Goal: Information Seeking & Learning: Learn about a topic

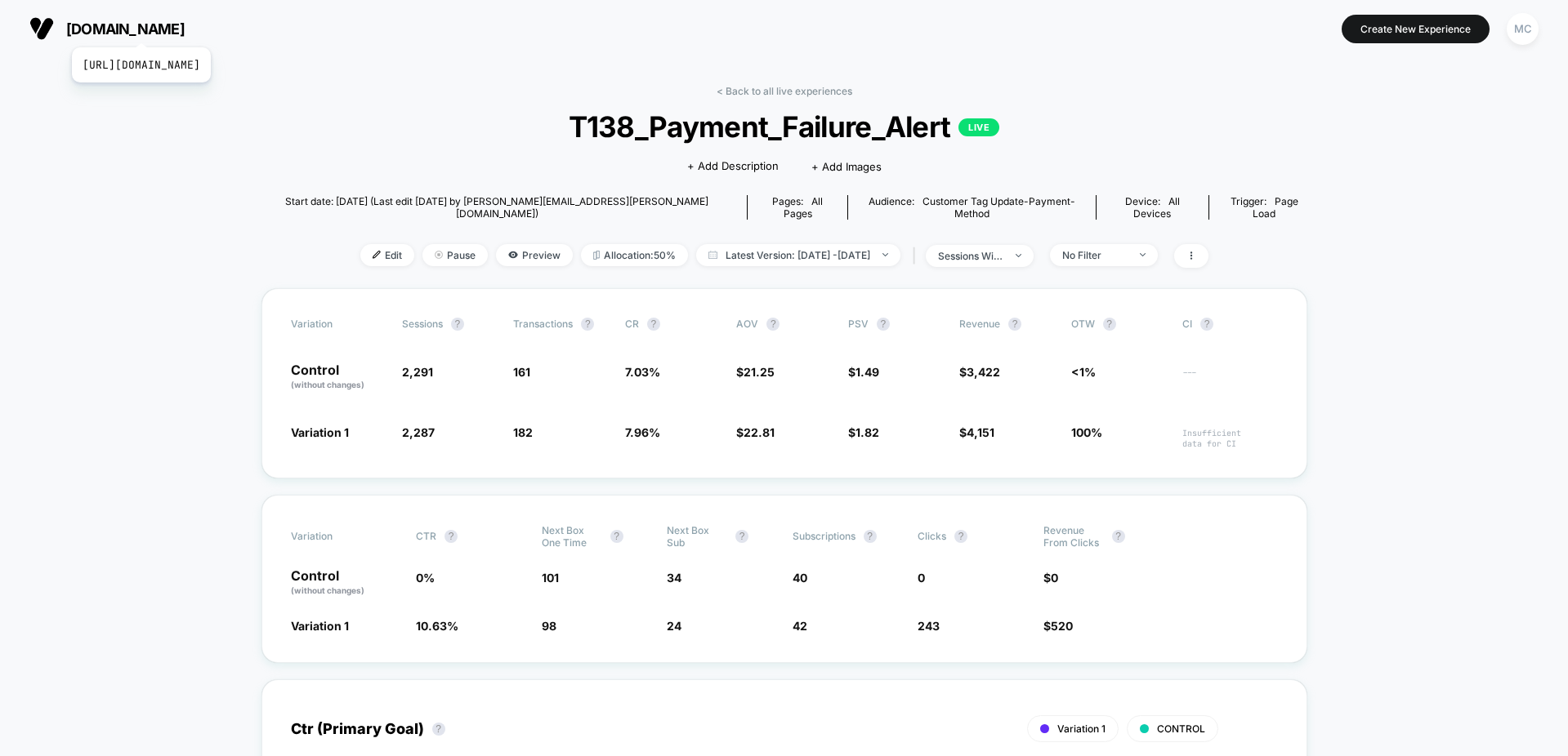
click at [178, 27] on span "[DOMAIN_NAME]" at bounding box center [125, 29] width 119 height 17
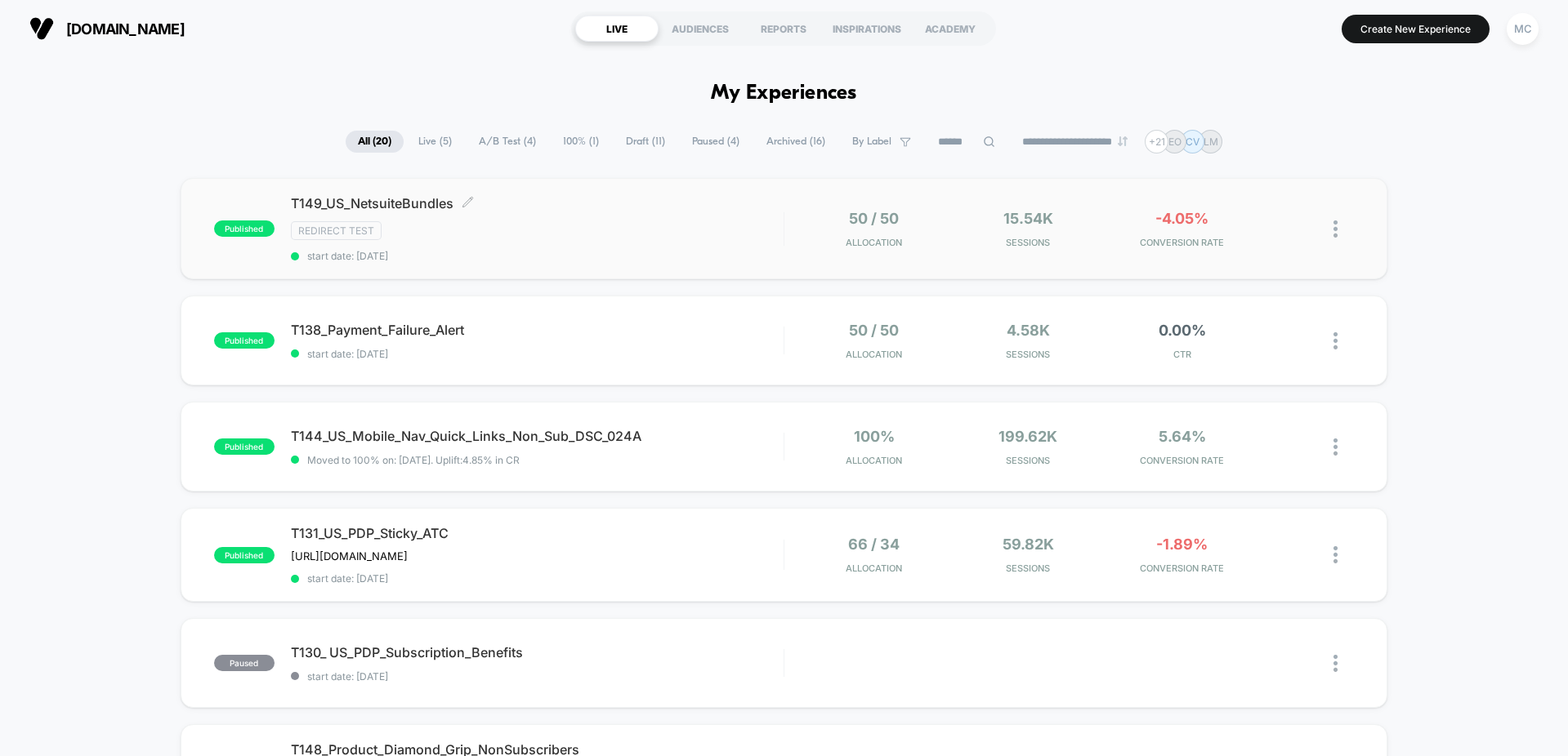
click at [560, 242] on div "T149_US_NetsuiteBundles Click to edit experience details Click to edit experien…" at bounding box center [537, 228] width 492 height 67
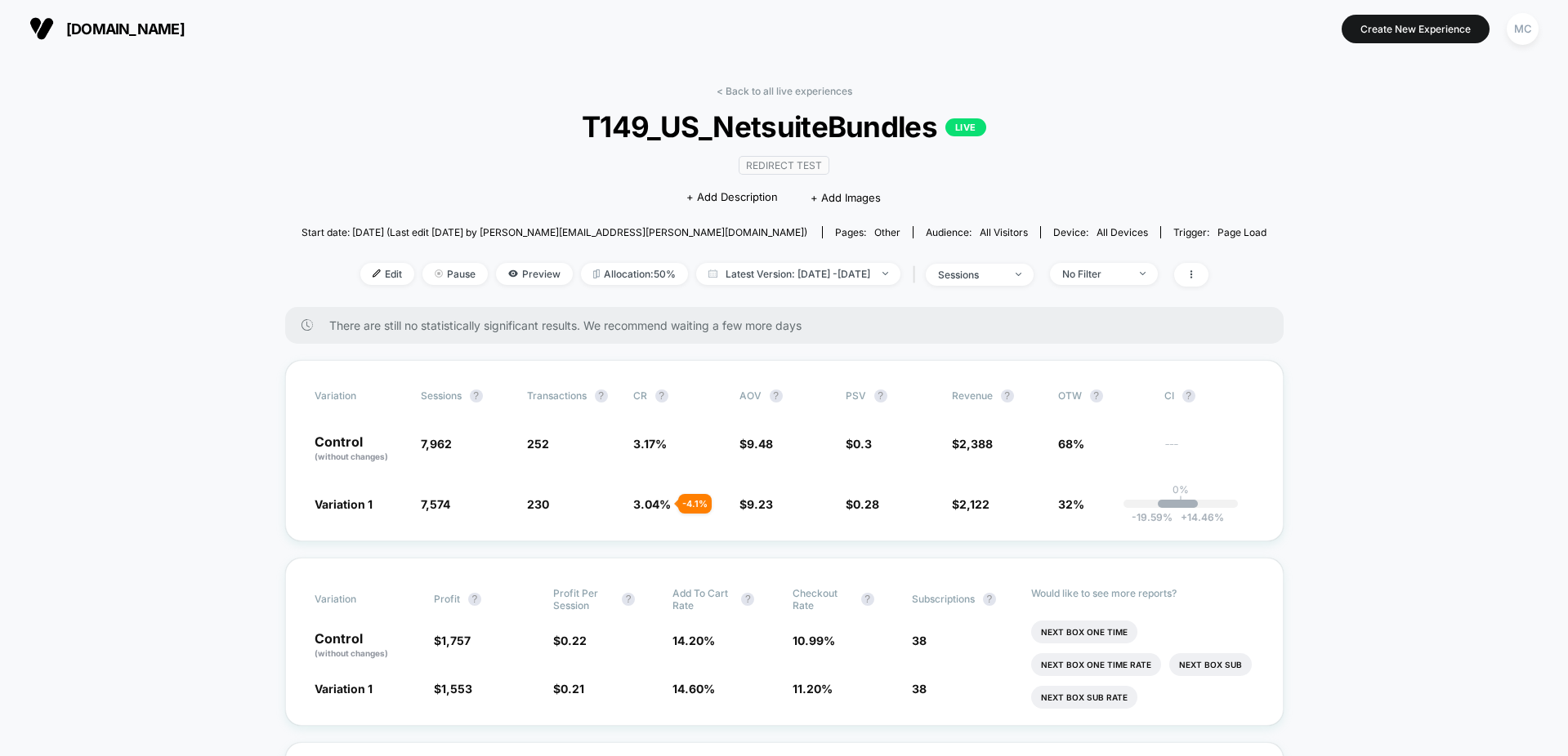
drag, startPoint x: 1302, startPoint y: 188, endPoint x: 1279, endPoint y: 188, distance: 23.0
click at [185, 27] on span "[DOMAIN_NAME]" at bounding box center [125, 29] width 119 height 17
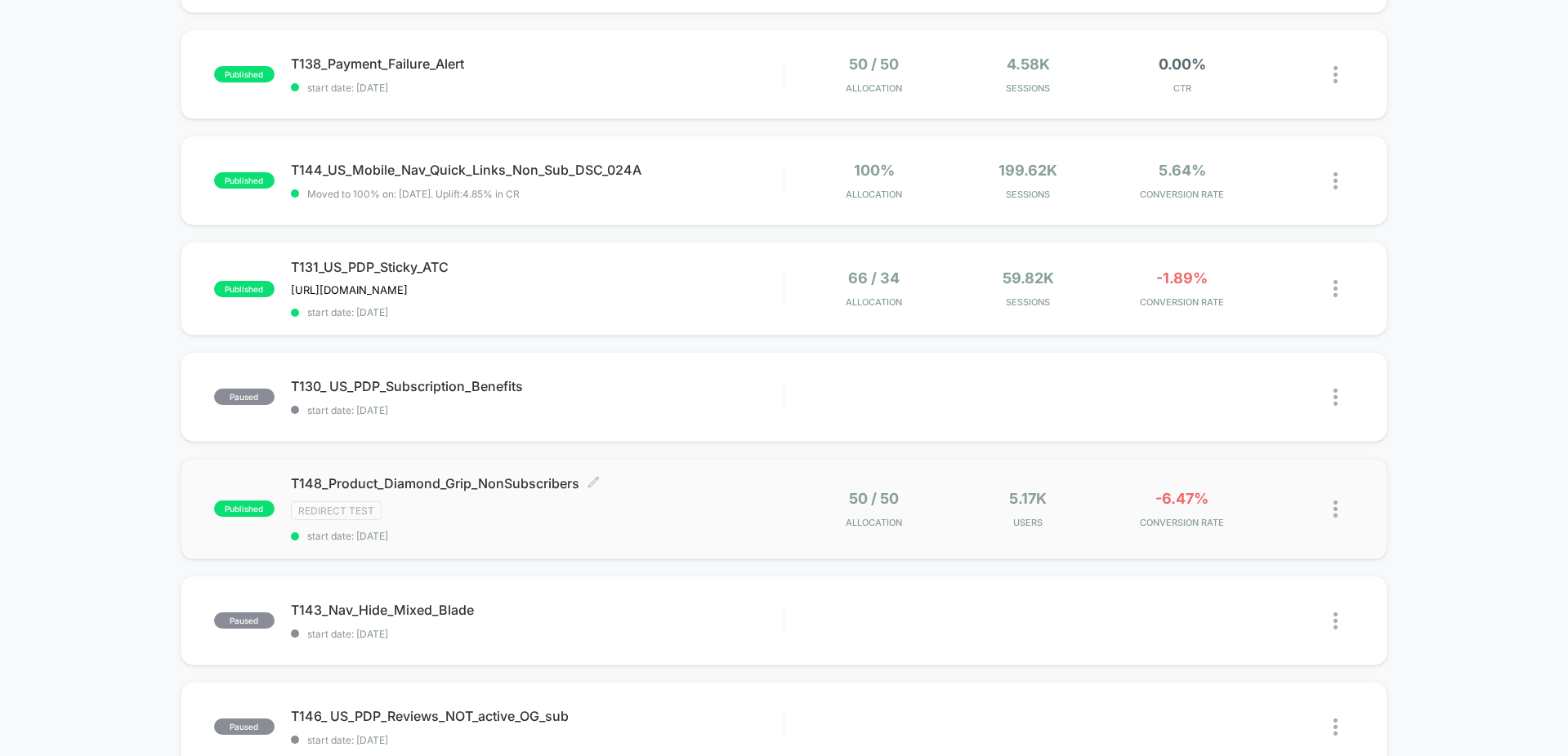
scroll to position [276, 0]
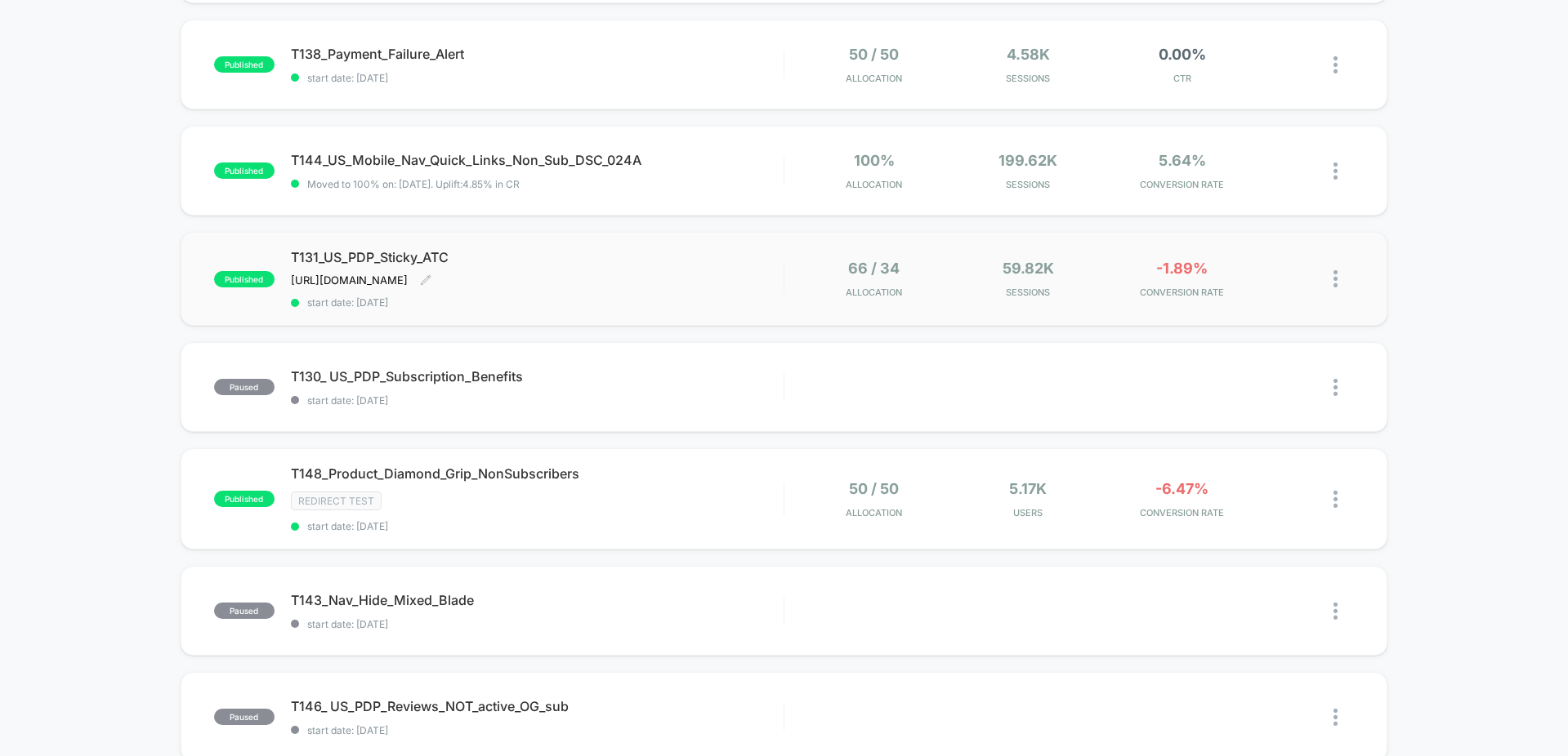
click at [742, 261] on span "T131_US_PDP_Sticky_ATC" at bounding box center [537, 257] width 492 height 16
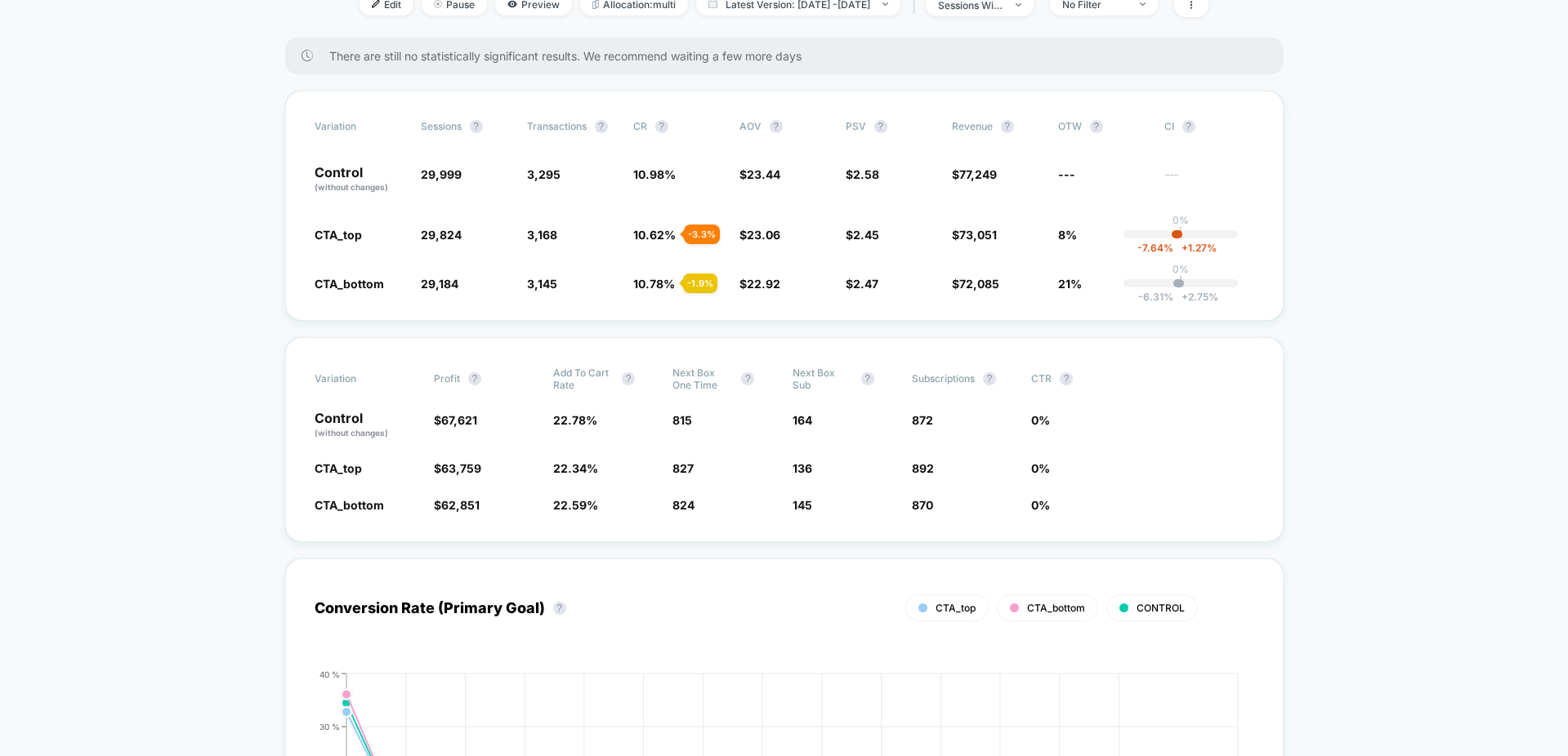
scroll to position [181, 0]
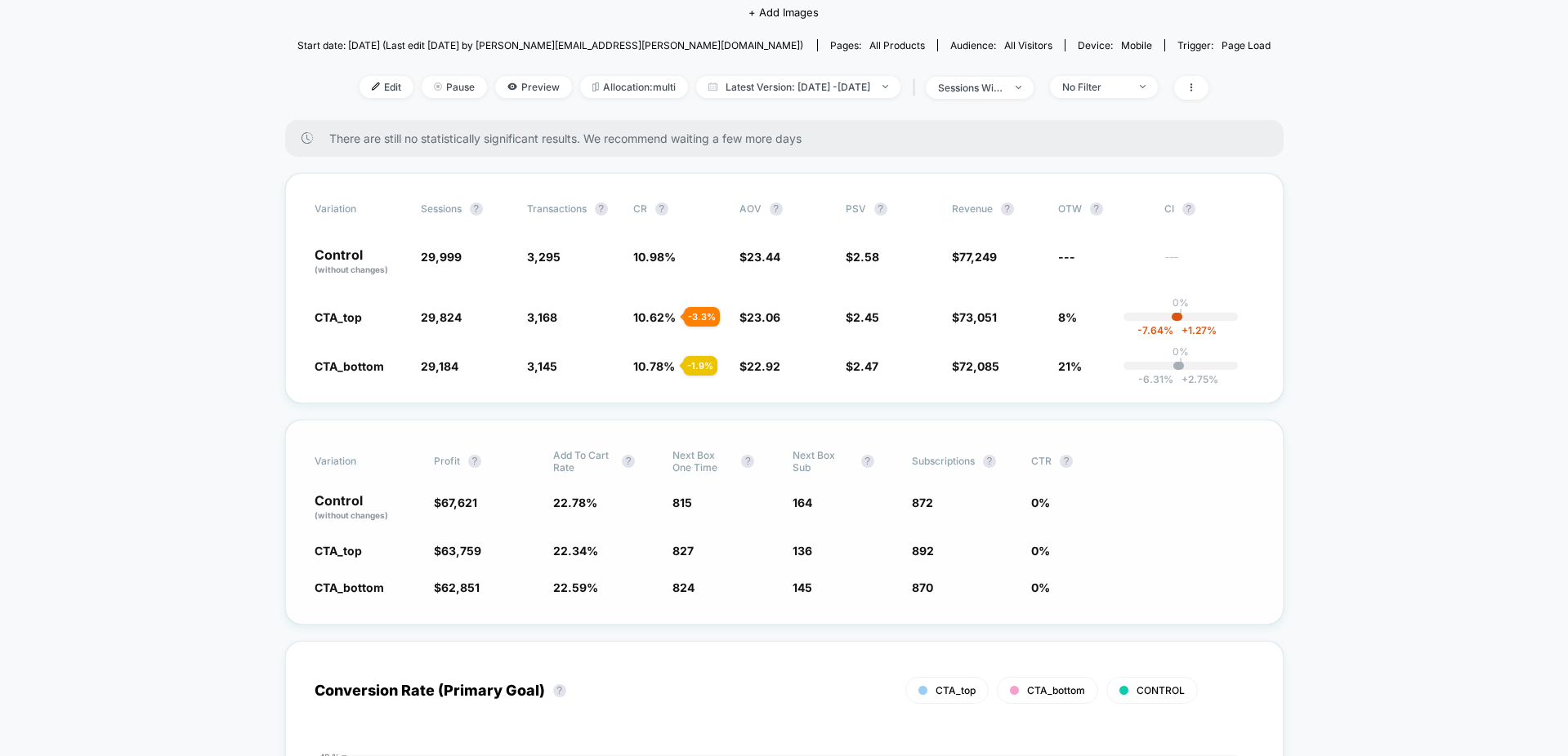
drag, startPoint x: 673, startPoint y: 559, endPoint x: 701, endPoint y: 550, distance: 29.4
click at [716, 550] on div "Variation Profit ? Add To Cart Rate ? Next Box One Time ? Next Box Sub ? Subscr…" at bounding box center [784, 522] width 998 height 205
drag, startPoint x: 669, startPoint y: 557, endPoint x: 702, endPoint y: 559, distance: 33.1
click at [702, 560] on div "Variation Profit ? Add To Cart Rate ? Next Box One Time ? Next Box Sub ? Subscr…" at bounding box center [784, 522] width 998 height 205
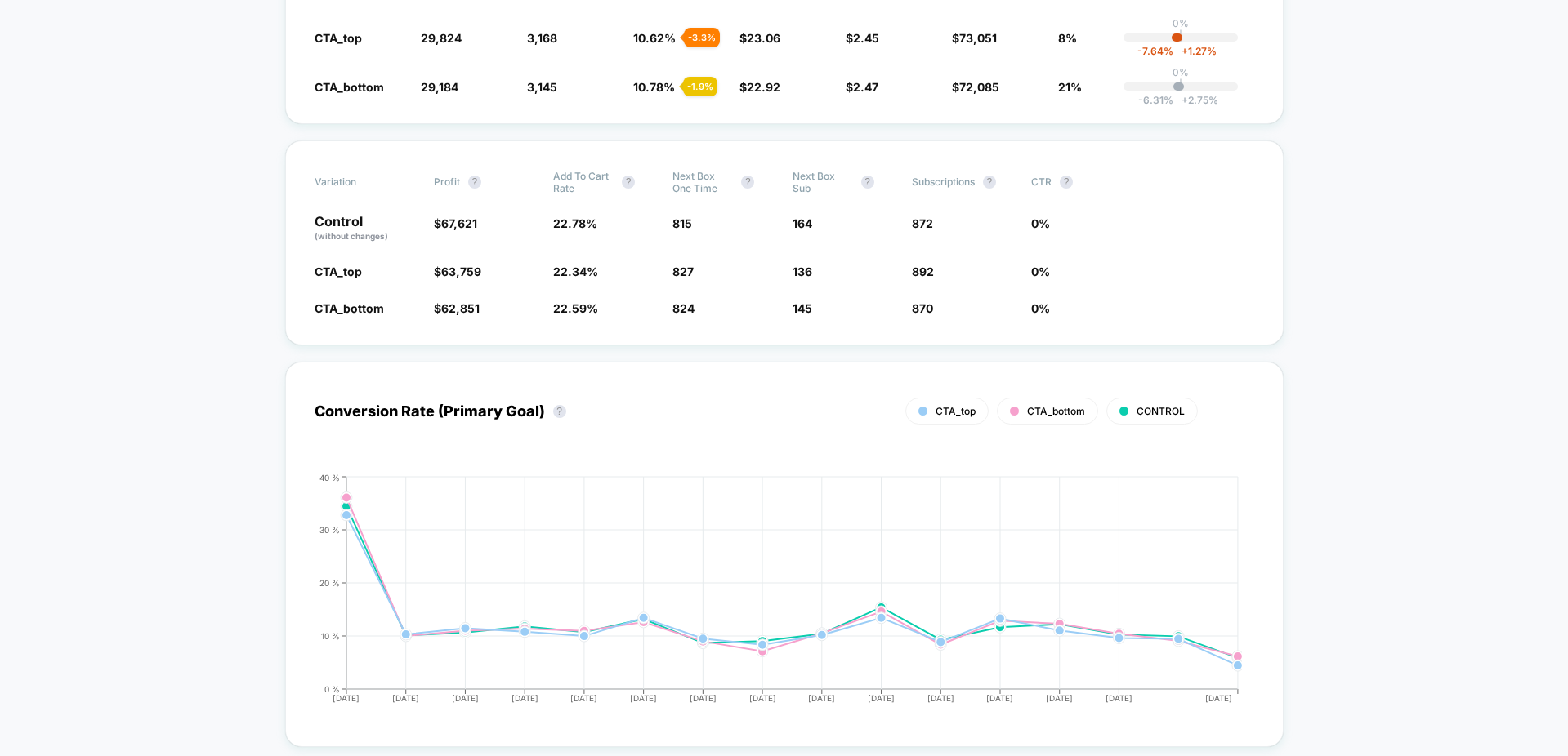
scroll to position [0, 0]
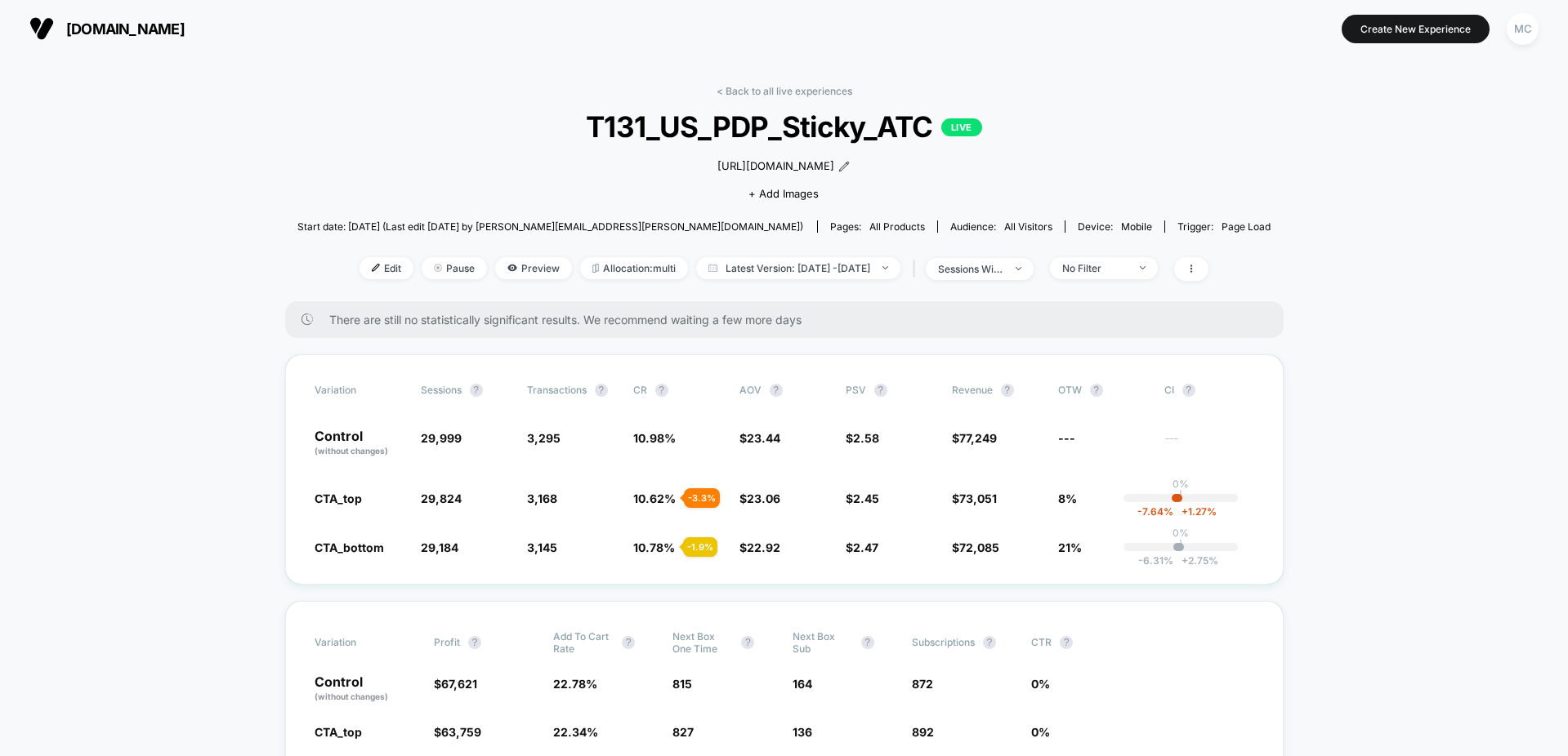
click at [95, 23] on span "[DOMAIN_NAME]" at bounding box center [125, 29] width 119 height 17
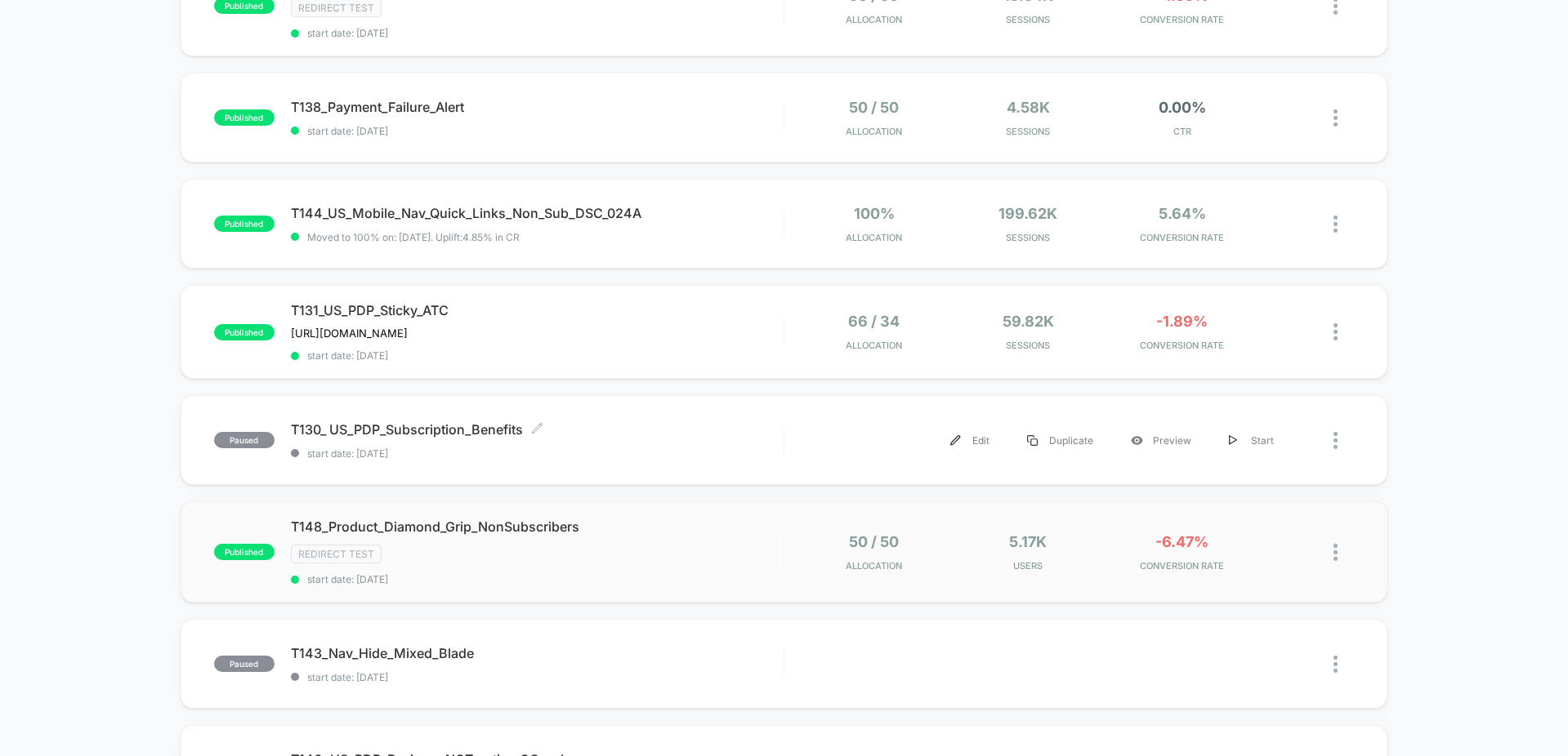
scroll to position [335, 0]
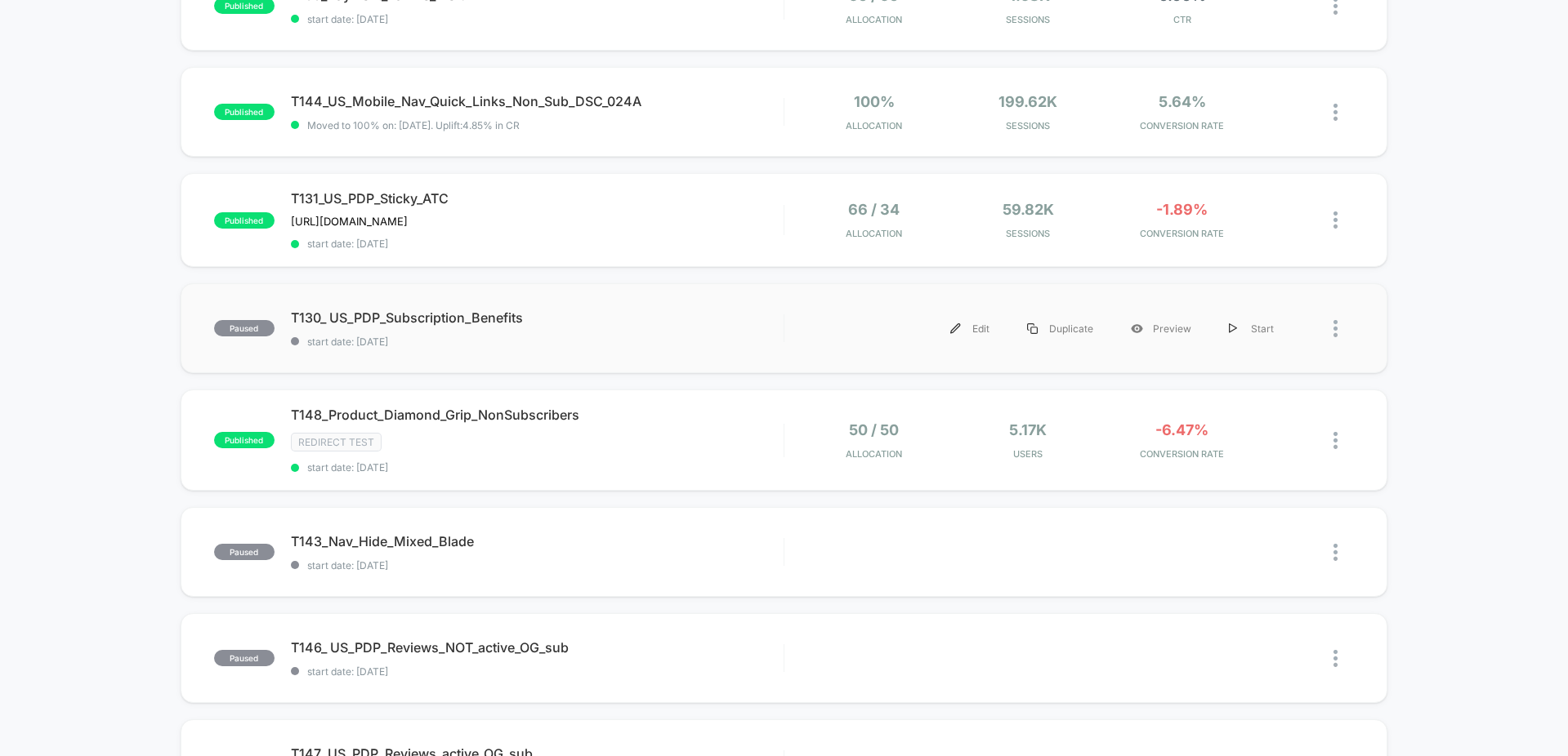
click at [687, 307] on div "paused T130_ US_PDP_Subscription_Benefits start date: [DATE] Edit Duplicate Pre…" at bounding box center [784, 328] width 1207 height 90
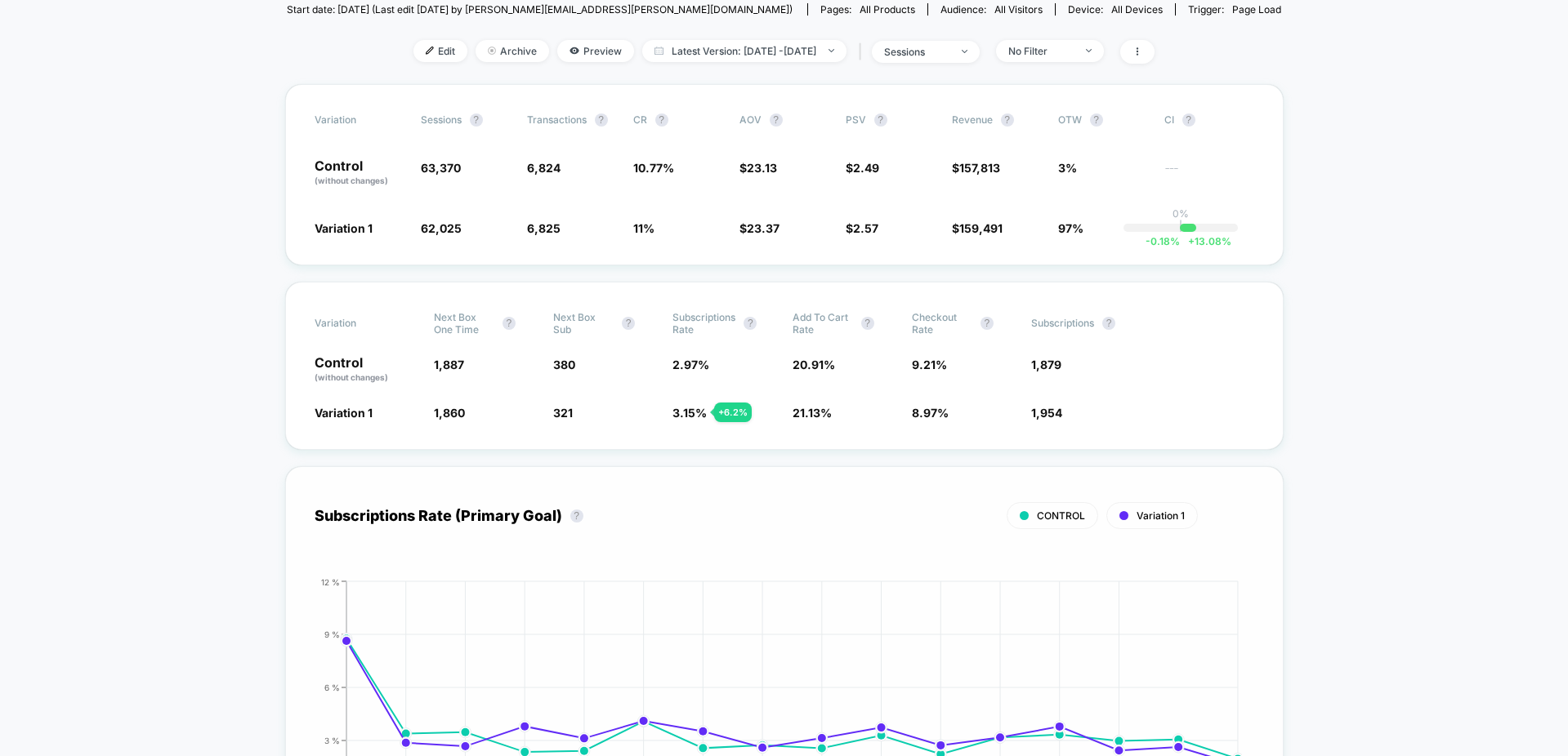
scroll to position [347, 0]
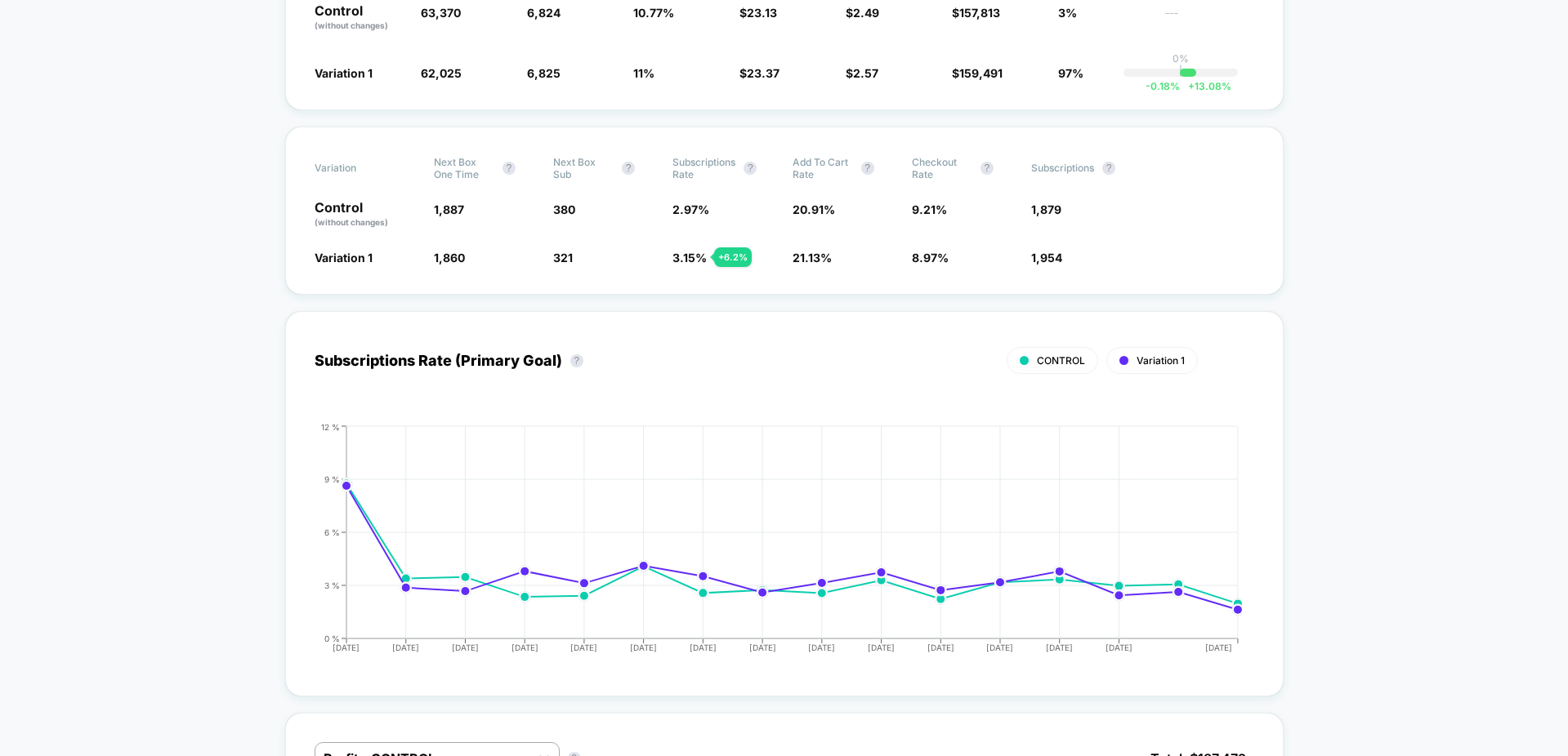
drag, startPoint x: 1392, startPoint y: 375, endPoint x: 849, endPoint y: 341, distance: 544.1
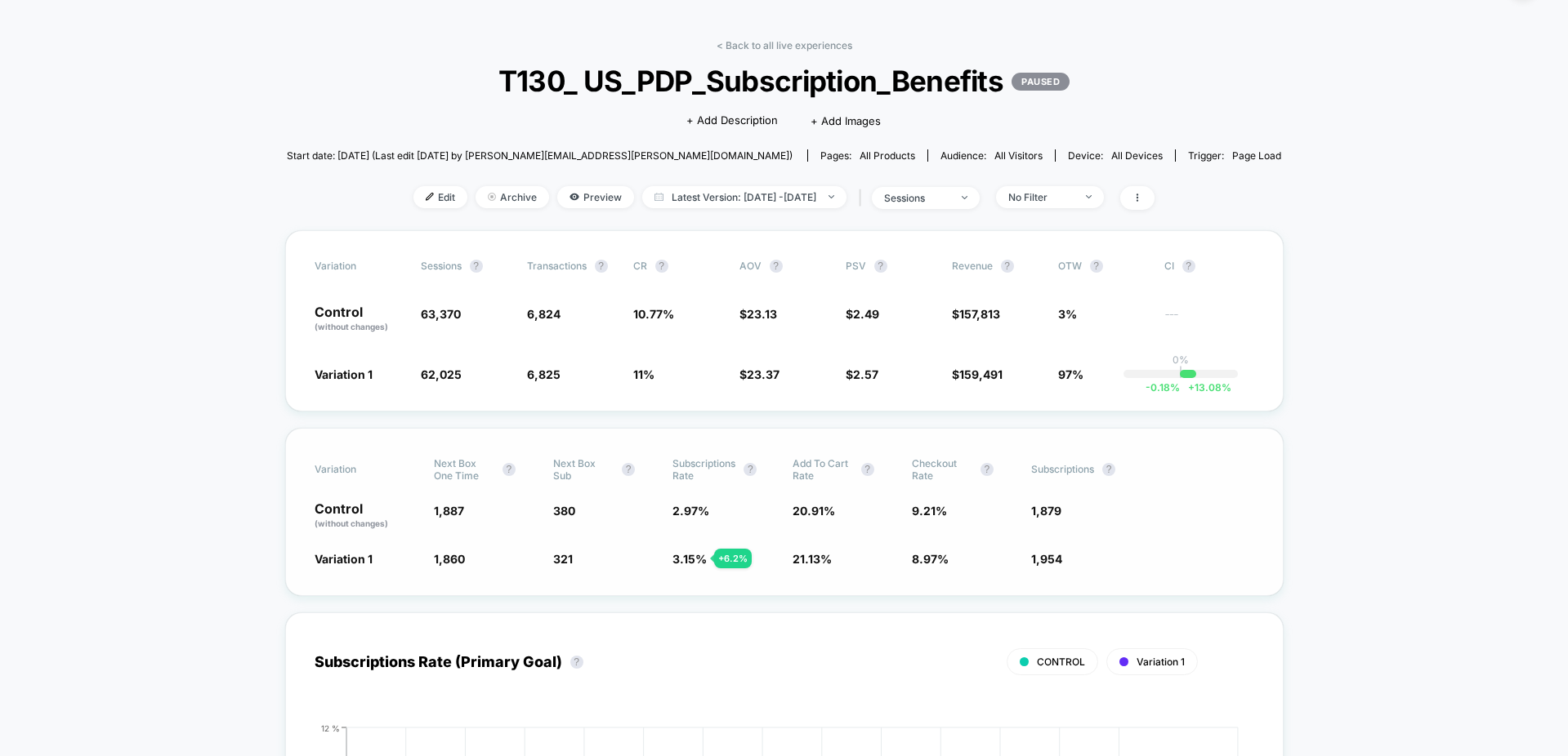
scroll to position [0, 0]
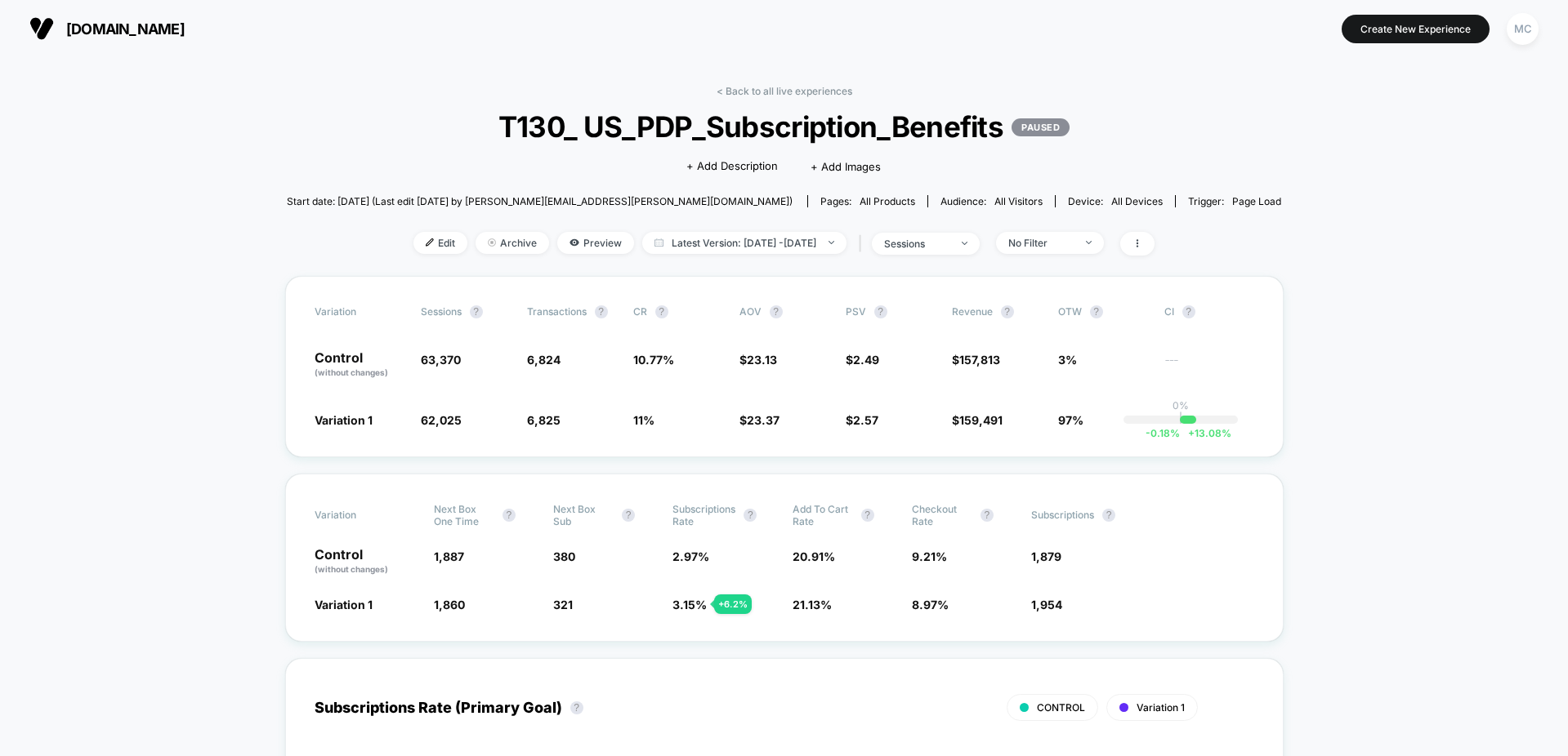
drag, startPoint x: 558, startPoint y: 236, endPoint x: 558, endPoint y: 252, distance: 16.0
click at [559, 244] on span "Preview" at bounding box center [595, 243] width 77 height 22
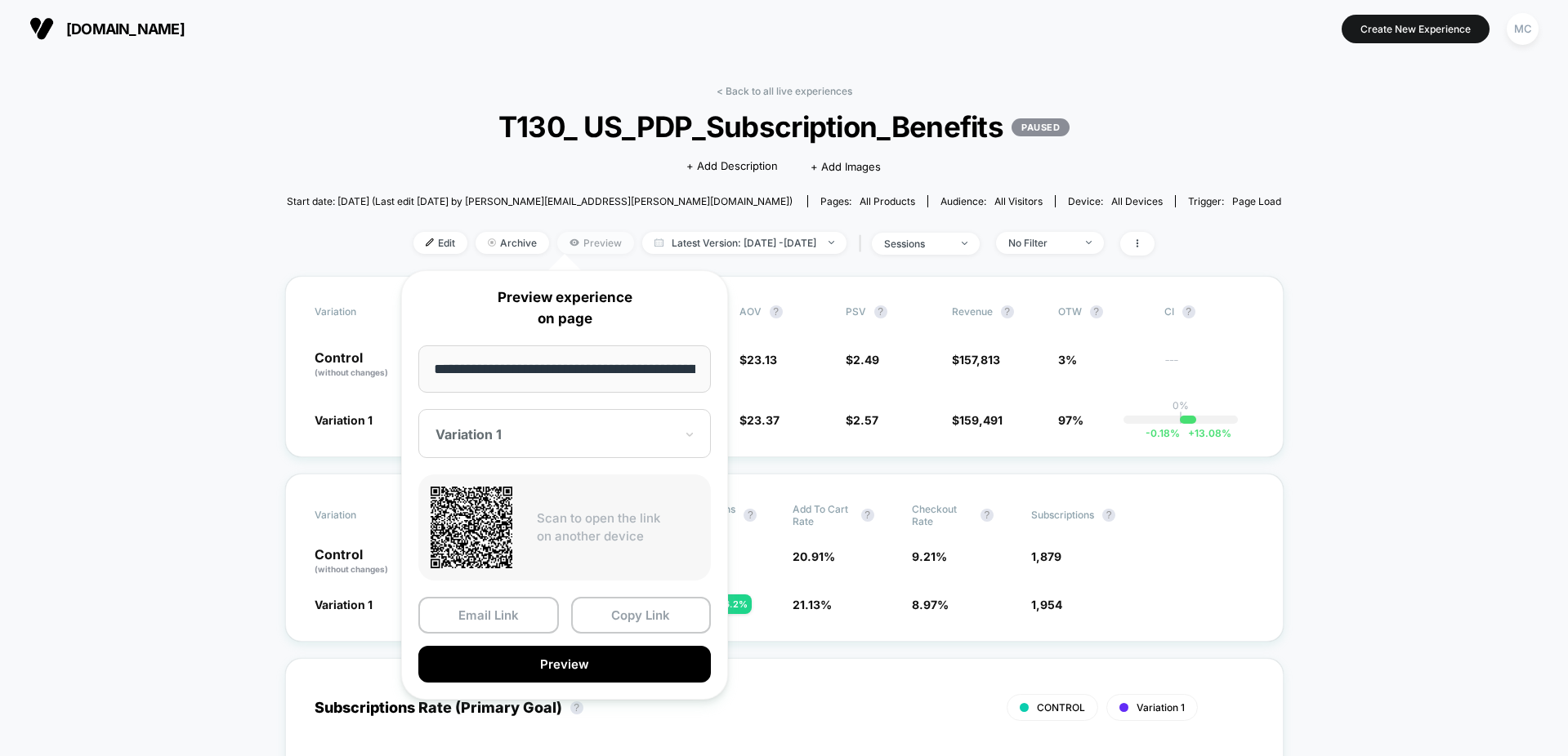
scroll to position [0, 102]
click at [547, 662] on button "Preview" at bounding box center [564, 664] width 292 height 36
